Goal: Use online tool/utility: Utilize a website feature to perform a specific function

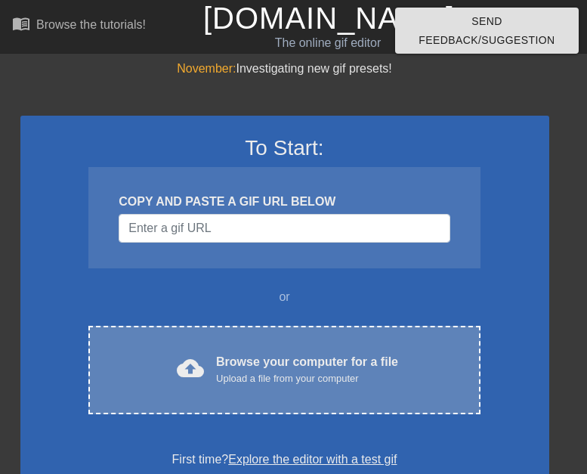
click at [244, 366] on div "Browse your computer for a file Upload a file from your computer" at bounding box center [307, 369] width 182 height 33
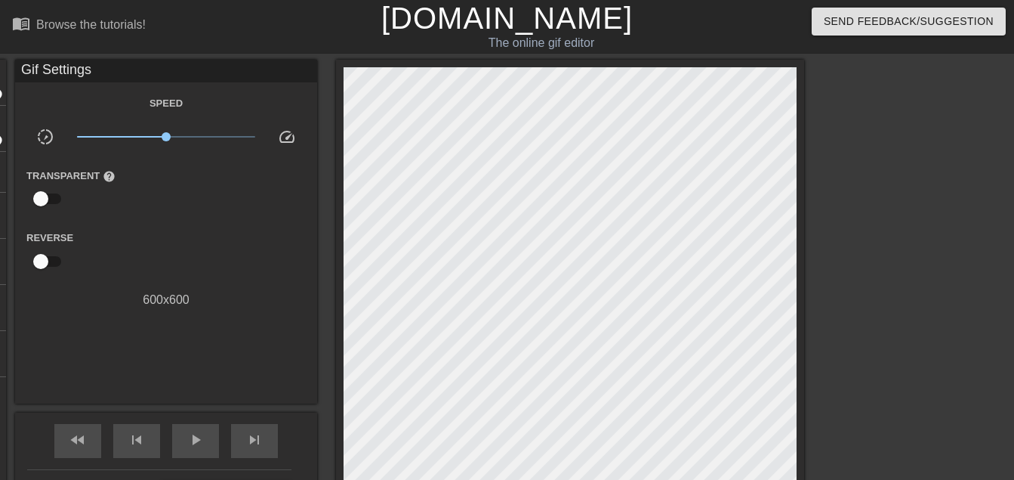
click at [47, 71] on div "Gif Settings" at bounding box center [166, 71] width 302 height 23
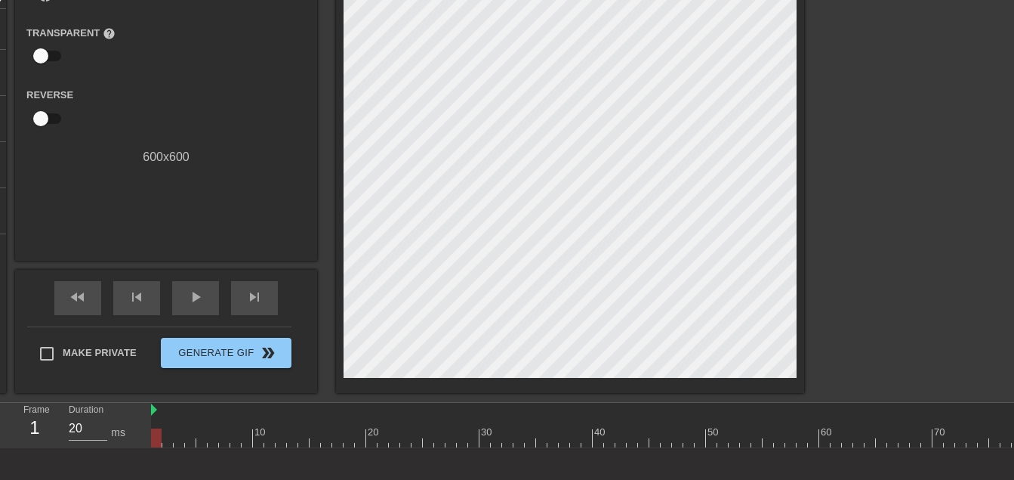
scroll to position [151, 0]
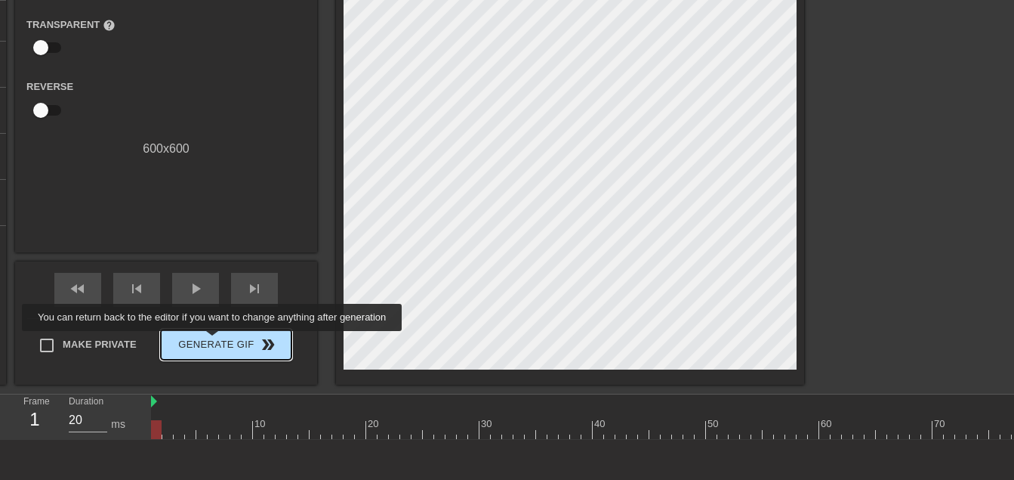
click at [214, 341] on span "Generate Gif double_arrow" at bounding box center [226, 344] width 119 height 18
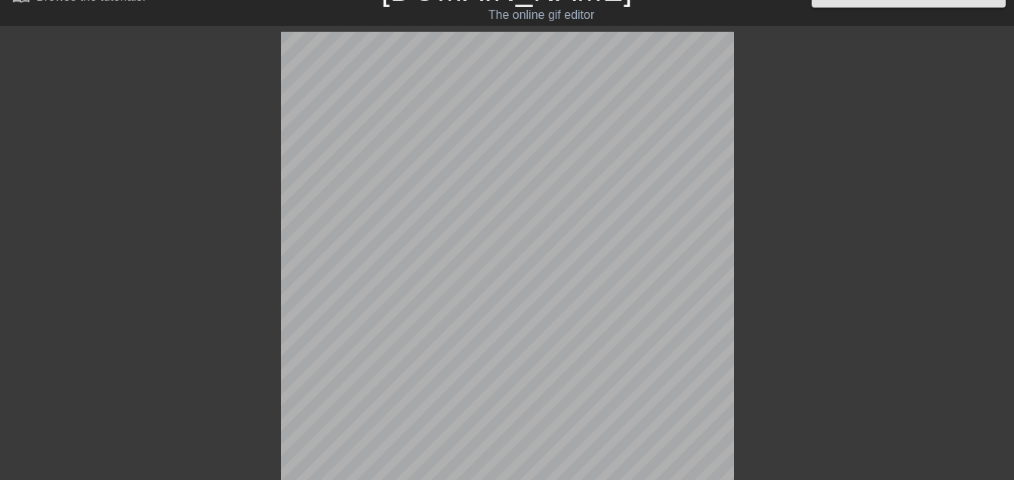
scroll to position [0, 0]
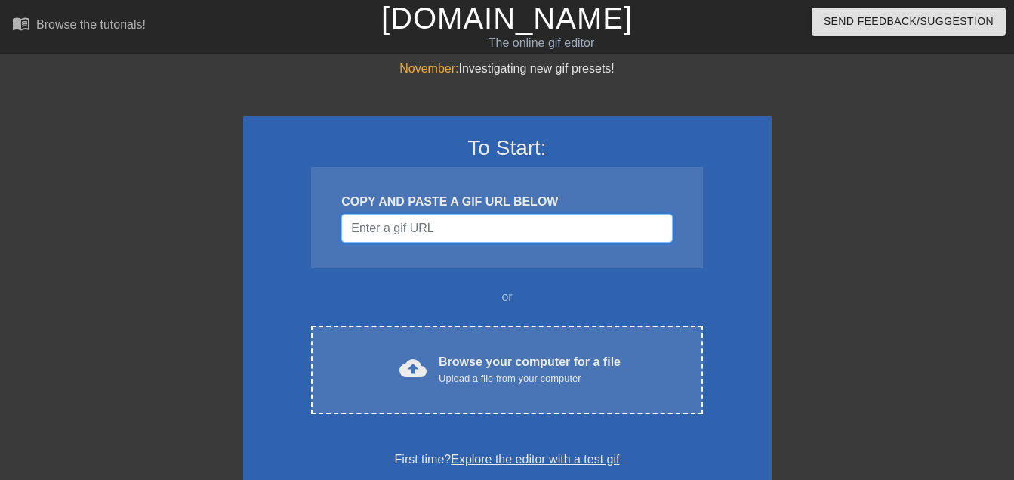
click at [447, 227] on input "Username" at bounding box center [506, 228] width 331 height 29
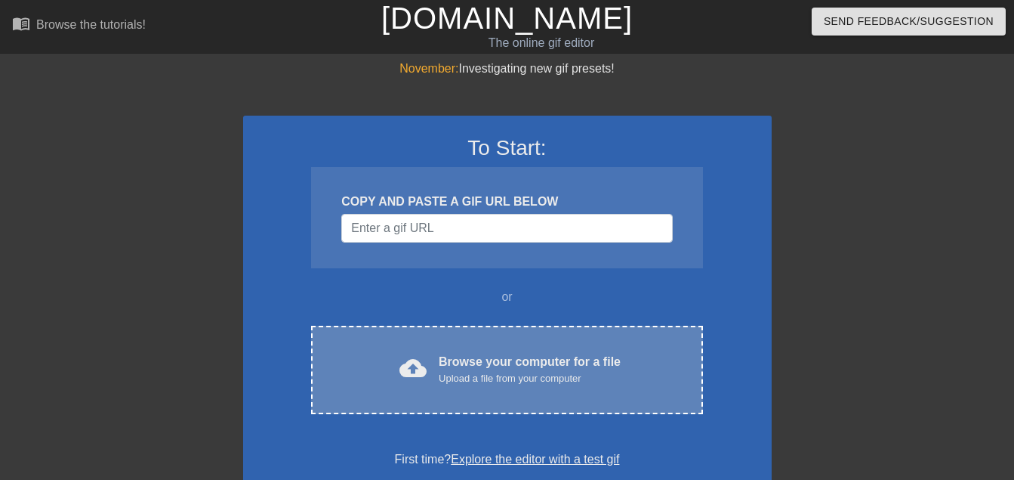
click at [493, 367] on div "Browse your computer for a file Upload a file from your computer" at bounding box center [530, 369] width 182 height 33
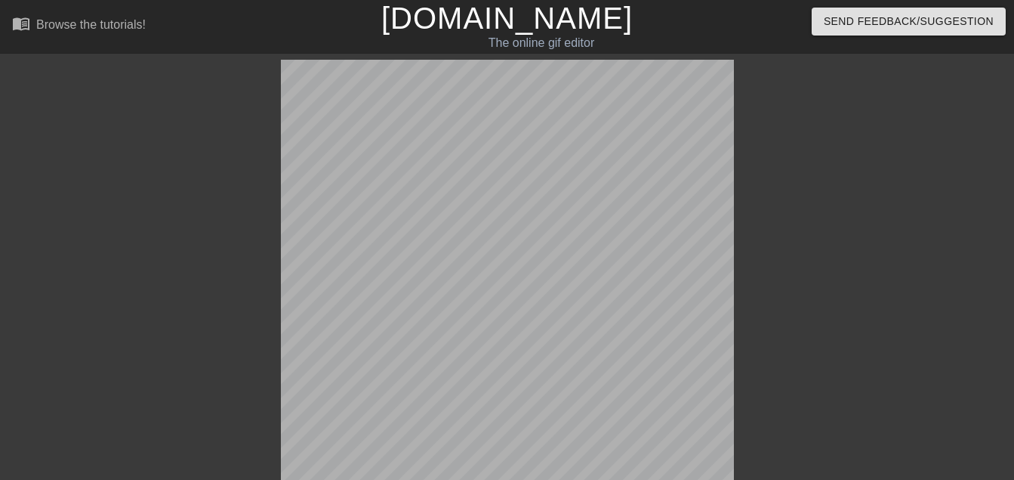
scroll to position [76, 0]
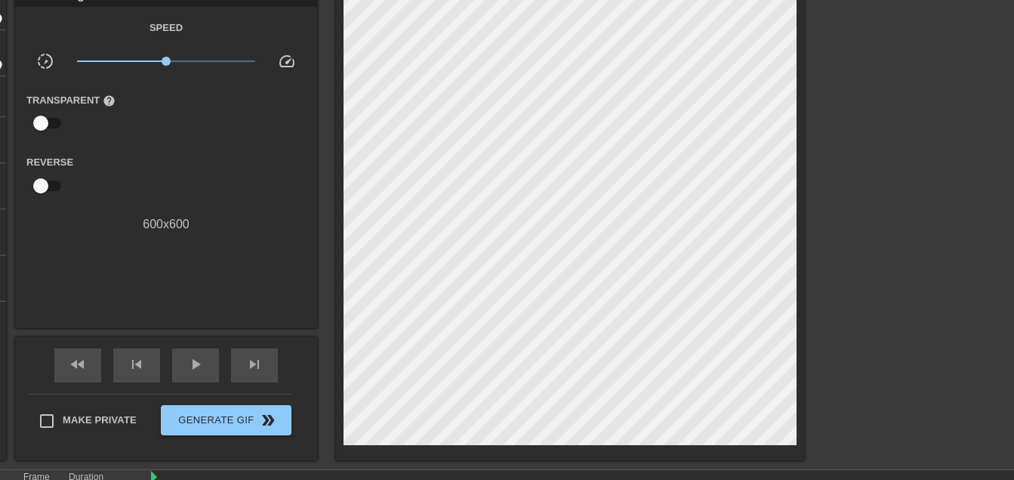
click at [50, 101] on label "Transparent help" at bounding box center [70, 100] width 89 height 15
click at [79, 369] on span "fast_rewind" at bounding box center [78, 364] width 18 height 18
click at [142, 361] on span "skip_previous" at bounding box center [137, 364] width 18 height 18
click at [193, 367] on span "play_arrow" at bounding box center [196, 364] width 18 height 18
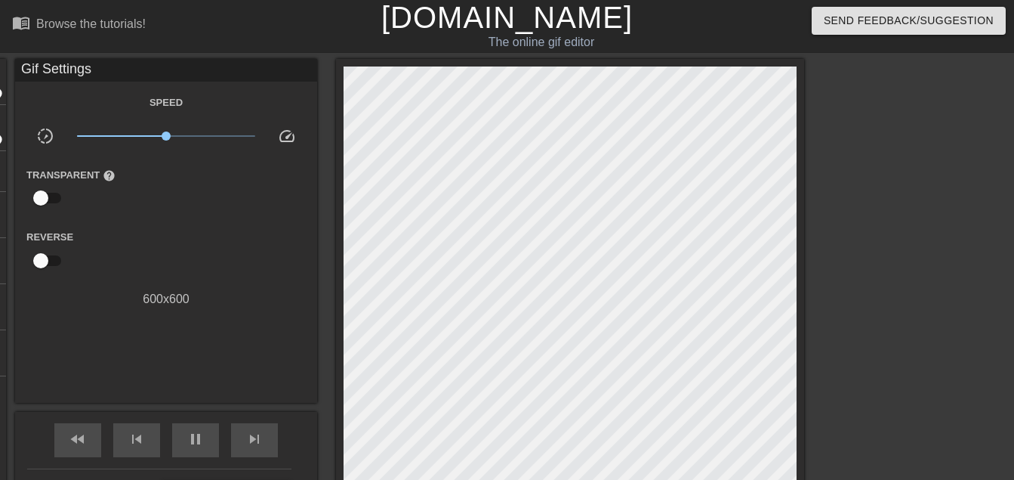
scroll to position [0, 0]
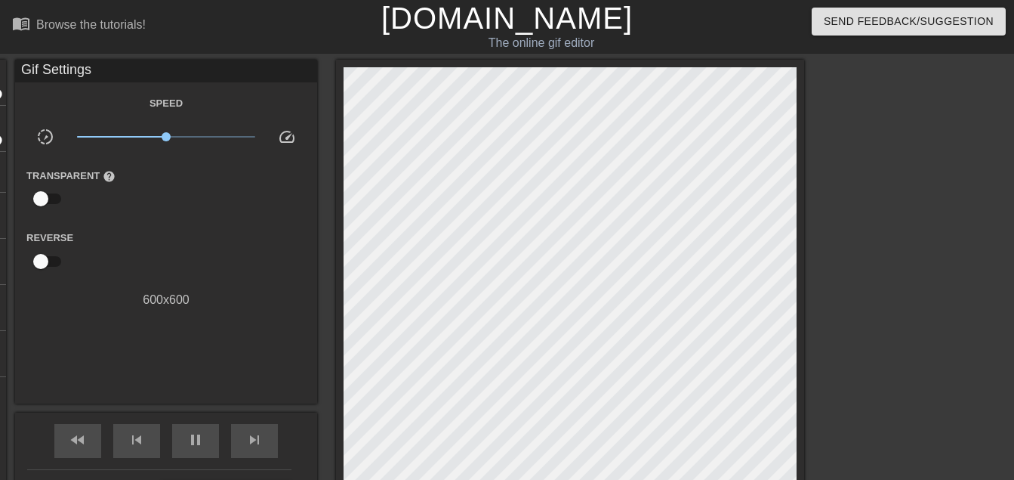
click at [40, 134] on span "slow_motion_video" at bounding box center [45, 137] width 18 height 18
drag, startPoint x: 150, startPoint y: 131, endPoint x: 205, endPoint y: 162, distance: 63.0
click at [187, 147] on div "x1.66" at bounding box center [167, 139] width 202 height 23
